Goal: Navigation & Orientation: Find specific page/section

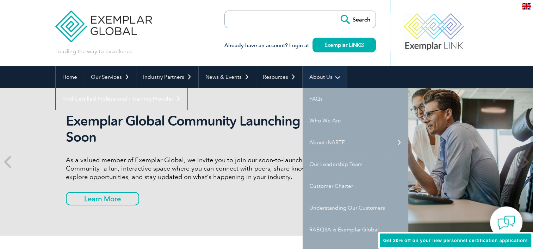
click at [325, 76] on link "About Us" at bounding box center [324, 77] width 44 height 22
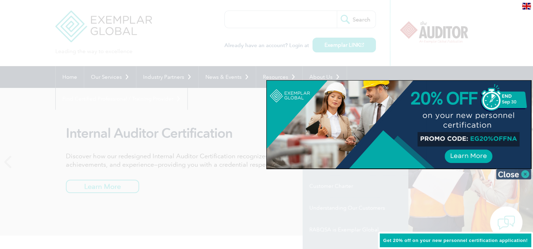
click at [525, 174] on img at bounding box center [513, 174] width 35 height 11
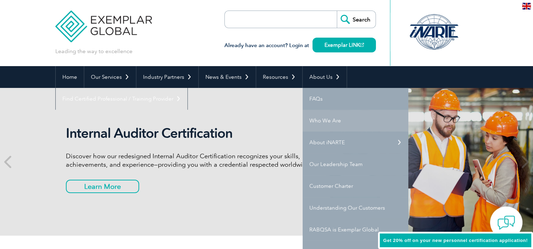
click at [326, 120] on link "Who We Are" at bounding box center [355, 121] width 106 height 22
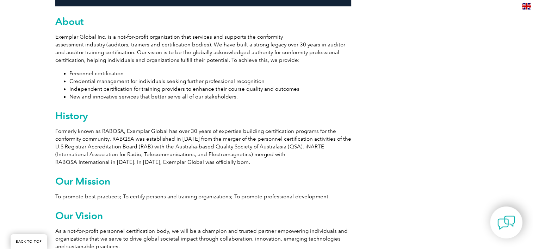
scroll to position [352, 0]
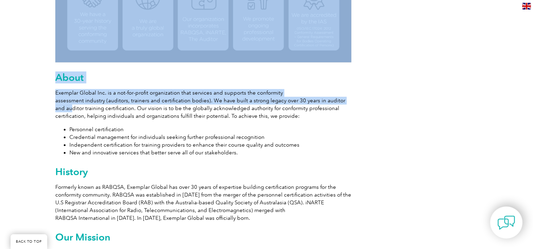
drag, startPoint x: 57, startPoint y: 110, endPoint x: -1, endPoint y: 144, distance: 68.0
